Goal: Transaction & Acquisition: Purchase product/service

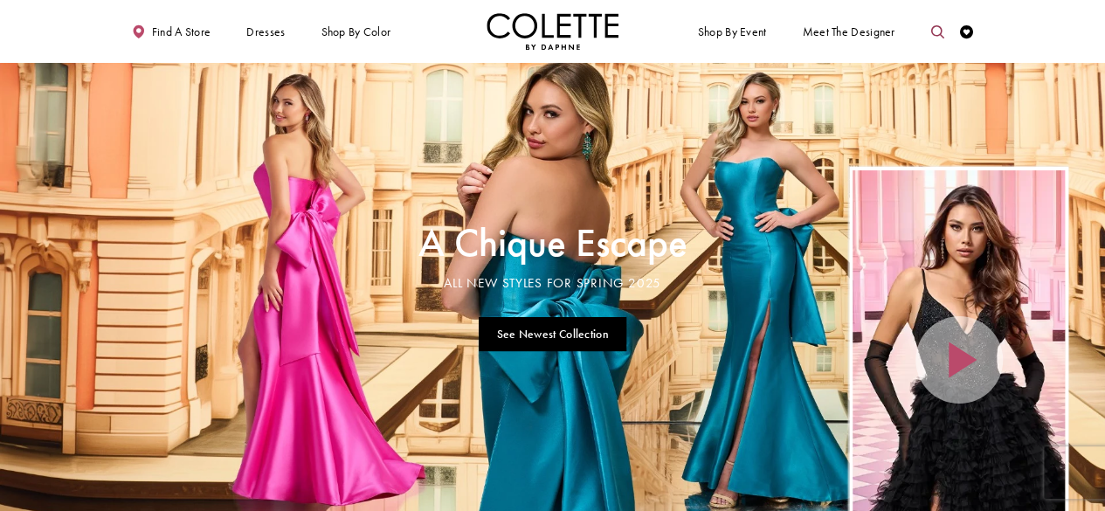
click at [932, 31] on icon "Toggle search" at bounding box center [938, 31] width 13 height 13
click at [884, 31] on input "Search" at bounding box center [869, 33] width 159 height 20
type input "*****"
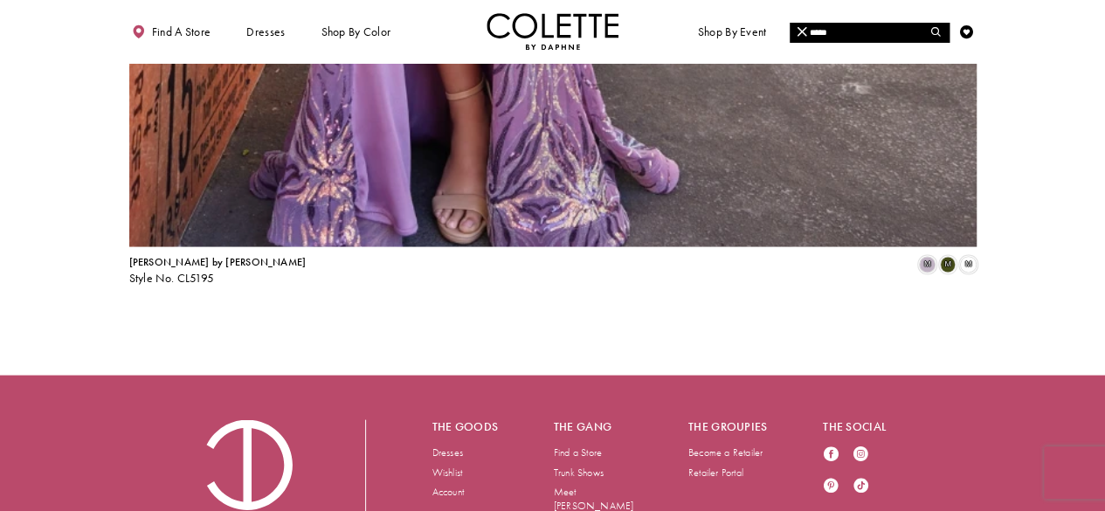
scroll to position [1625, 0]
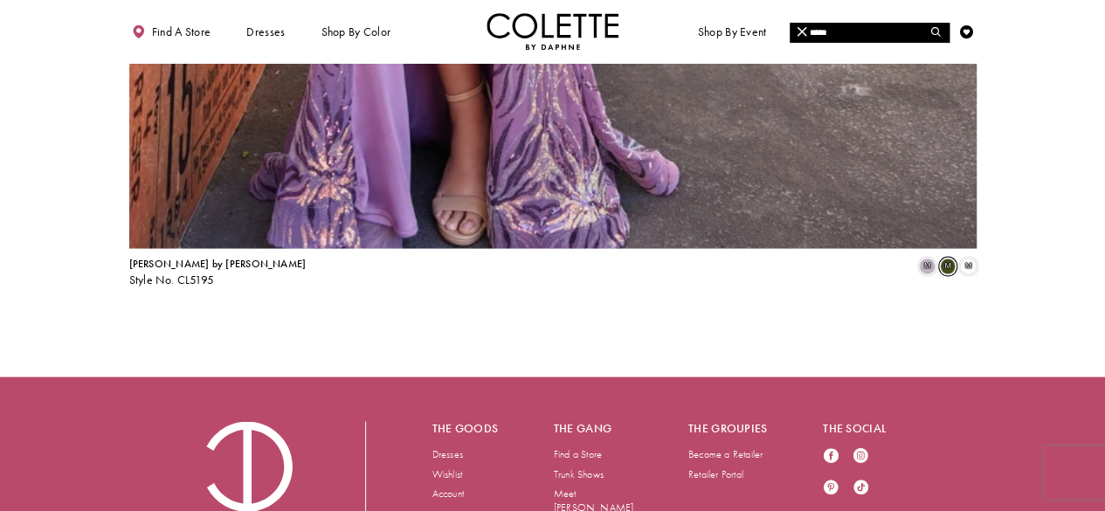
click at [943, 258] on span "m" at bounding box center [948, 266] width 16 height 16
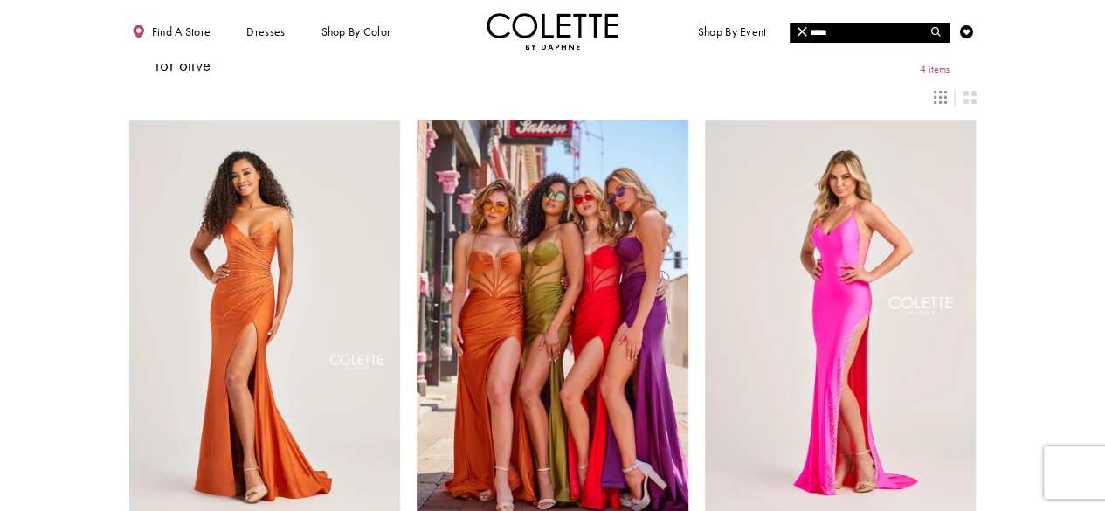
scroll to position [13, 0]
